Goal: Use online tool/utility: Utilize a website feature to perform a specific function

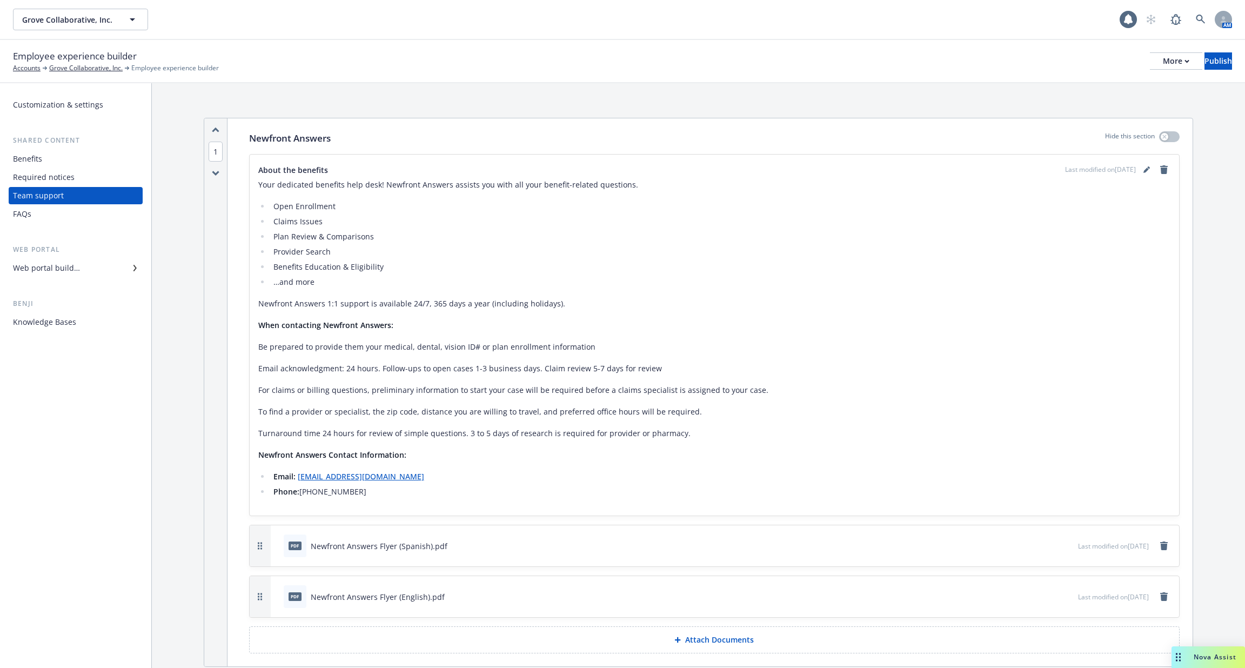
click at [13, 313] on div "Knowledge Bases" at bounding box center [44, 321] width 63 height 17
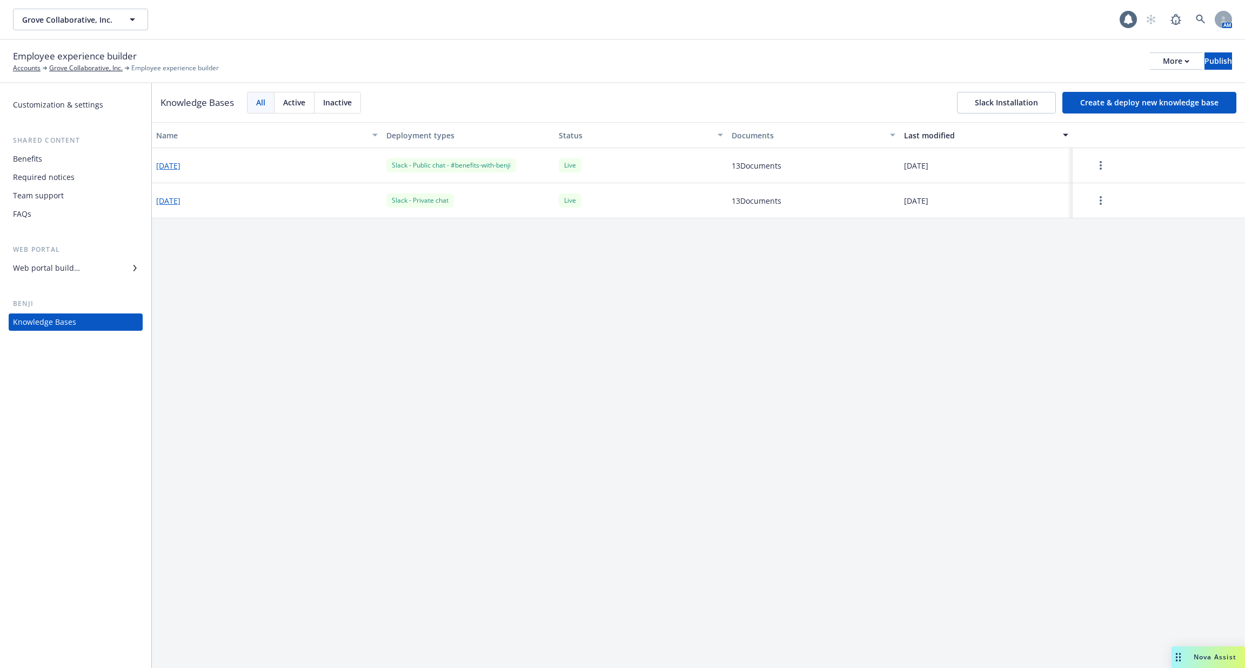
click at [1027, 106] on button "Slack Installation" at bounding box center [1006, 103] width 99 height 22
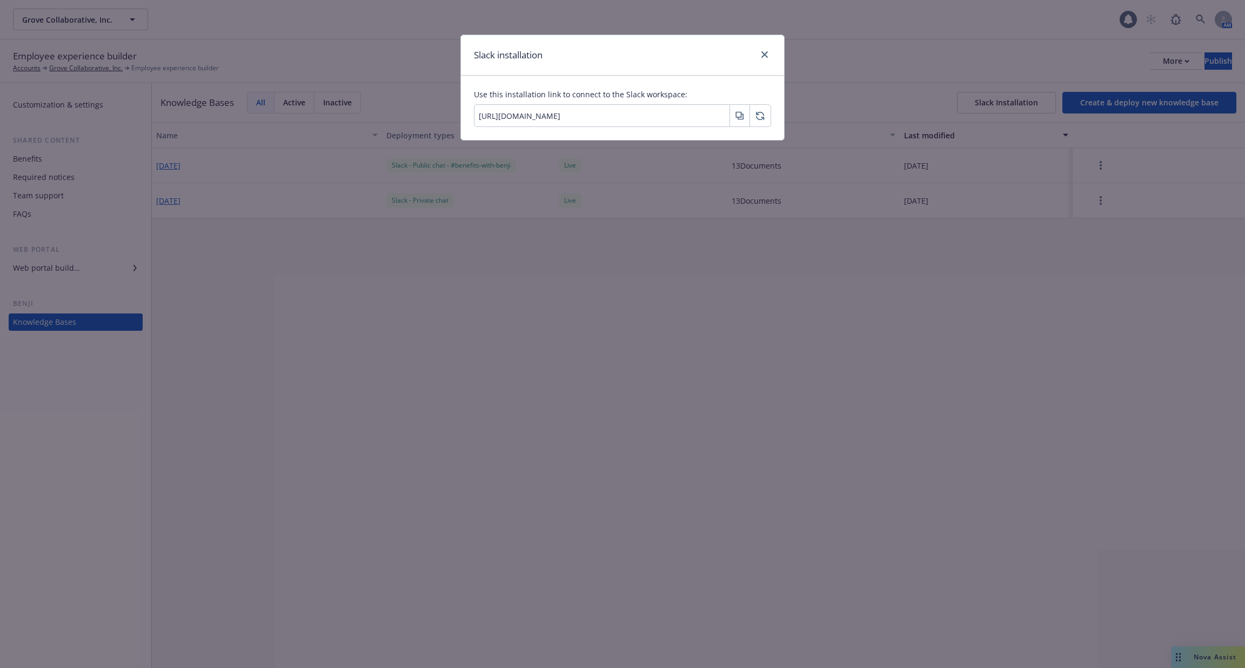
click at [742, 119] on icon "button" at bounding box center [740, 115] width 9 height 9
